Goal: Find specific page/section: Find specific page/section

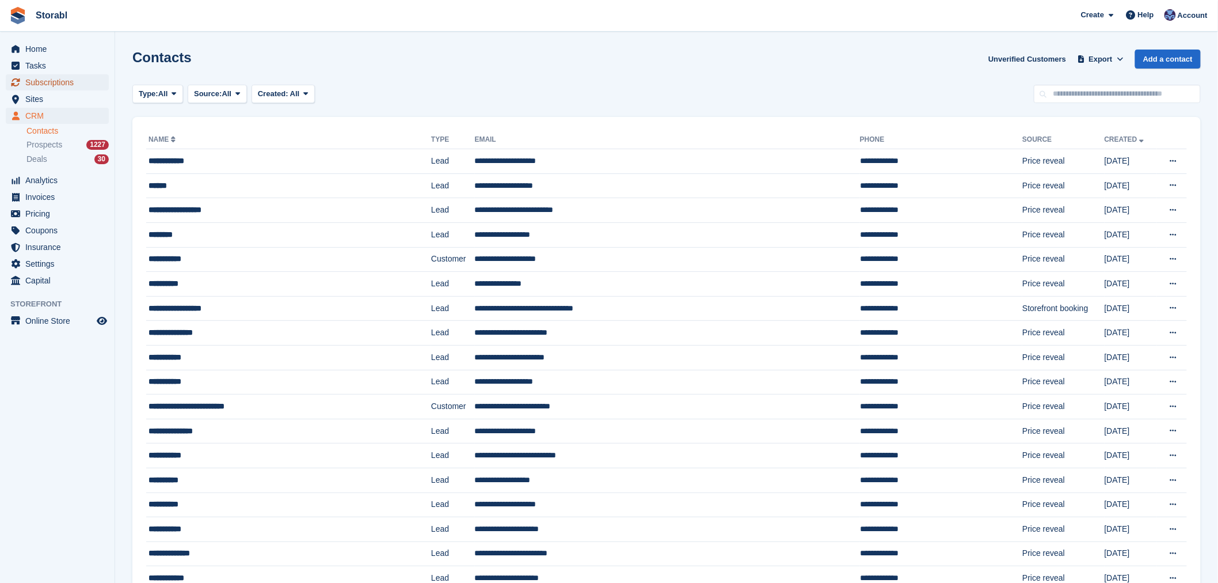
click at [46, 85] on span "Subscriptions" at bounding box center [59, 82] width 69 height 16
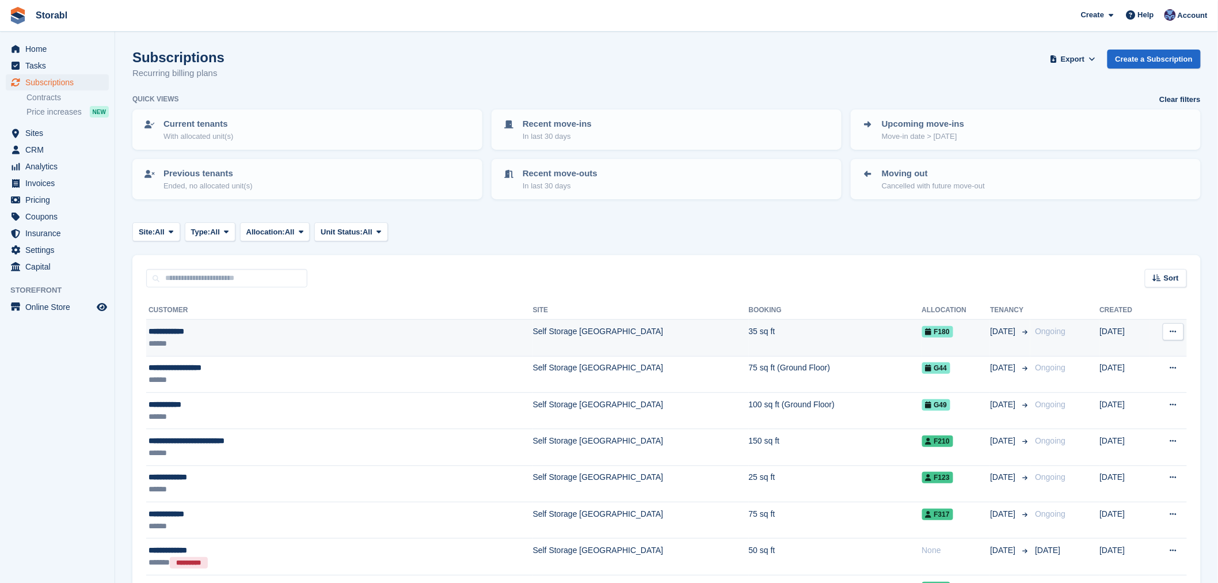
click at [331, 320] on td "**********" at bounding box center [339, 338] width 387 height 36
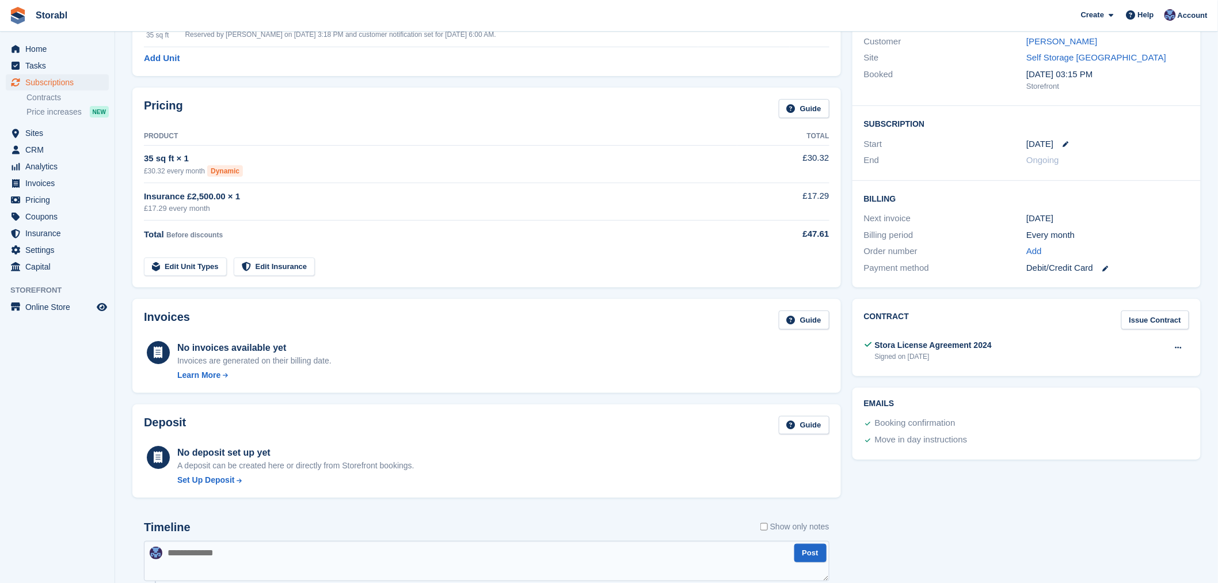
scroll to position [124, 0]
click at [1061, 43] on link "Sasha Ladley" at bounding box center [1062, 41] width 71 height 10
